Goal: Check status: Check status

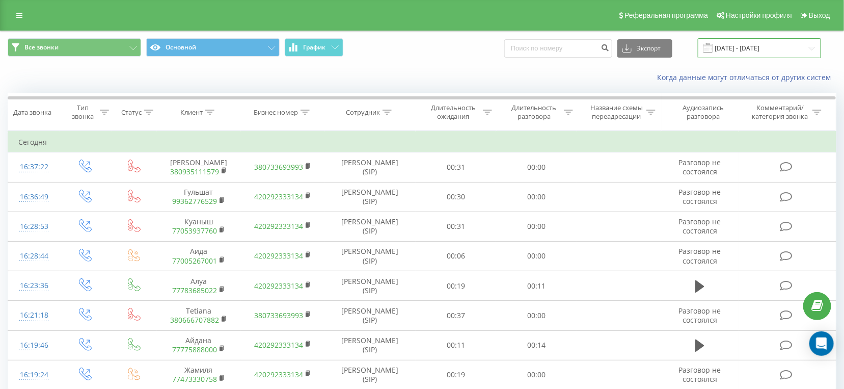
click at [764, 44] on input "[DATE] - [DATE]" at bounding box center [759, 48] width 123 height 20
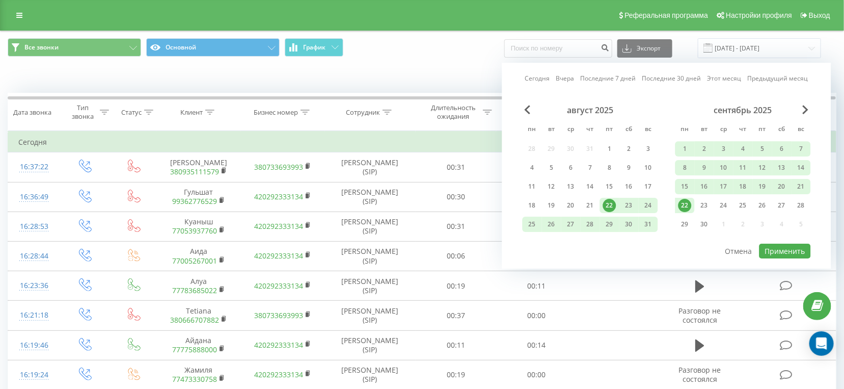
click at [693, 210] on div "22" at bounding box center [684, 205] width 19 height 15
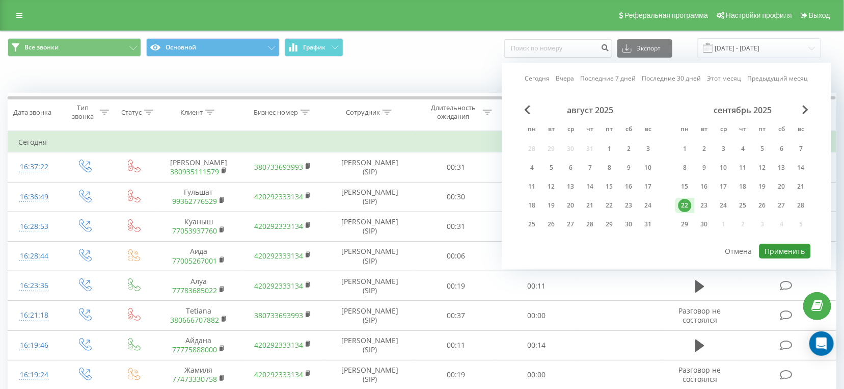
click at [780, 243] on button "Применить" at bounding box center [784, 250] width 51 height 15
type input "[DATE] - [DATE]"
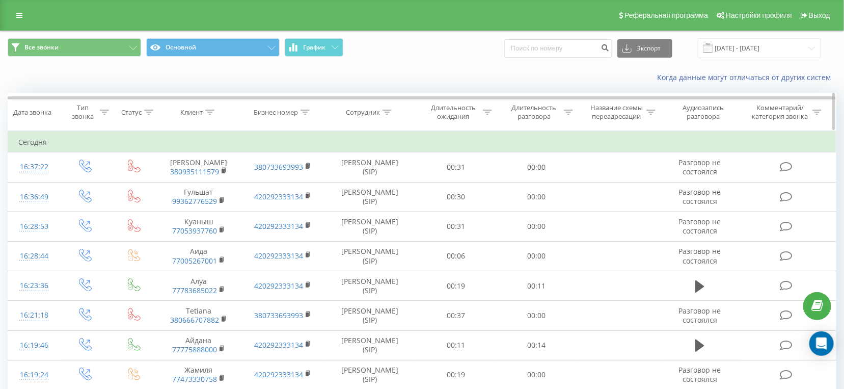
click at [520, 116] on div "Длительность разговора" at bounding box center [534, 111] width 54 height 17
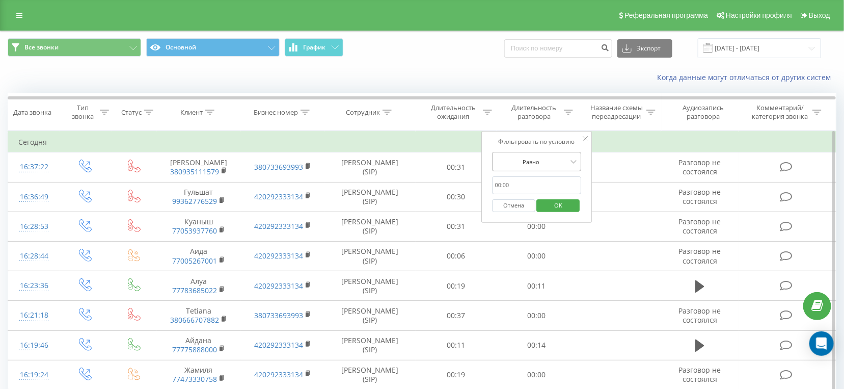
click at [518, 152] on div "Равно" at bounding box center [537, 161] width 90 height 19
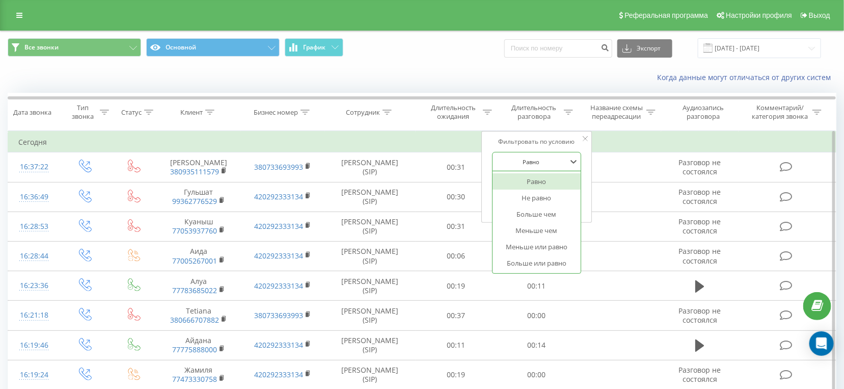
click at [519, 157] on div at bounding box center [531, 162] width 72 height 10
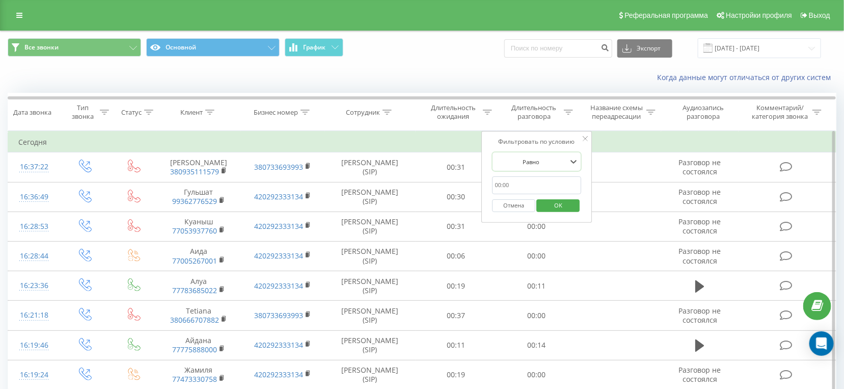
click at [519, 157] on div at bounding box center [531, 162] width 72 height 10
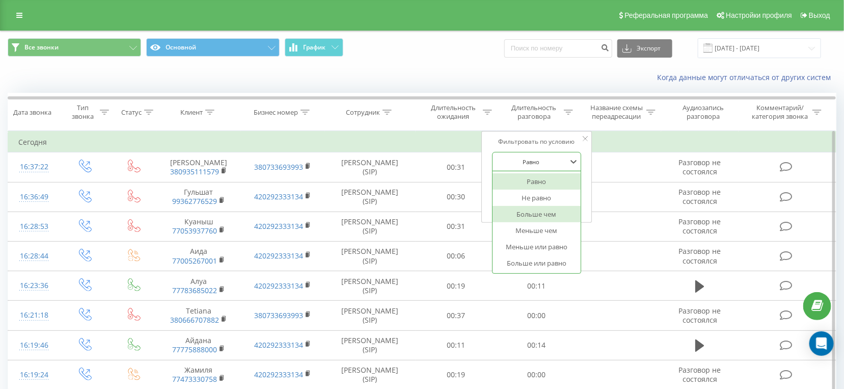
click at [526, 215] on div "Больше чем" at bounding box center [536, 214] width 89 height 16
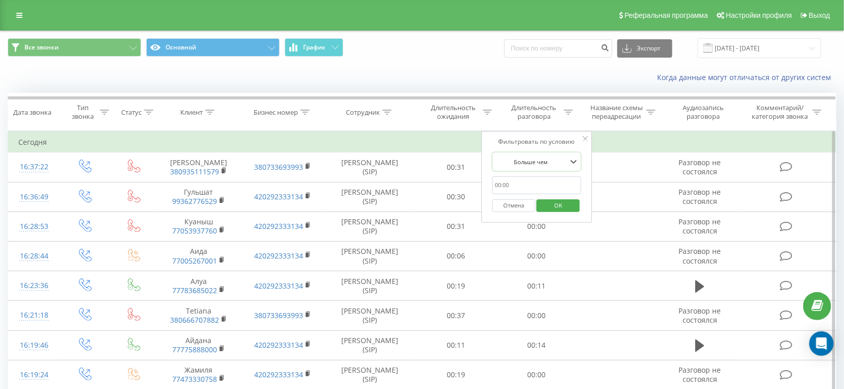
click at [524, 195] on div "Отмена OK" at bounding box center [537, 205] width 90 height 23
click at [524, 192] on input "text" at bounding box center [537, 185] width 90 height 18
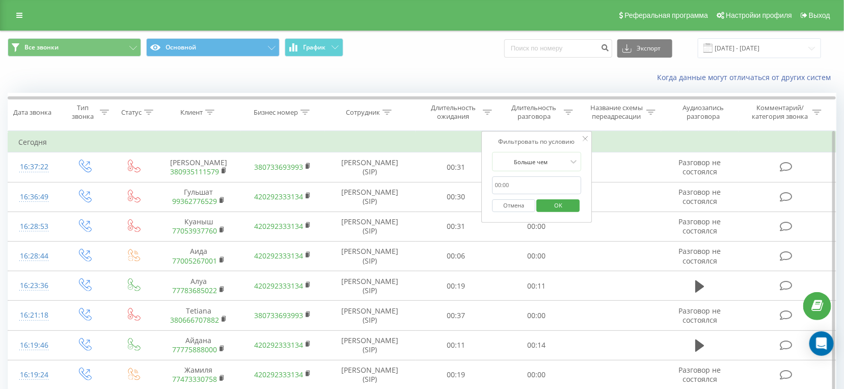
type input "28"
click at [548, 203] on span "OK" at bounding box center [558, 205] width 29 height 16
